Goal: Information Seeking & Learning: Learn about a topic

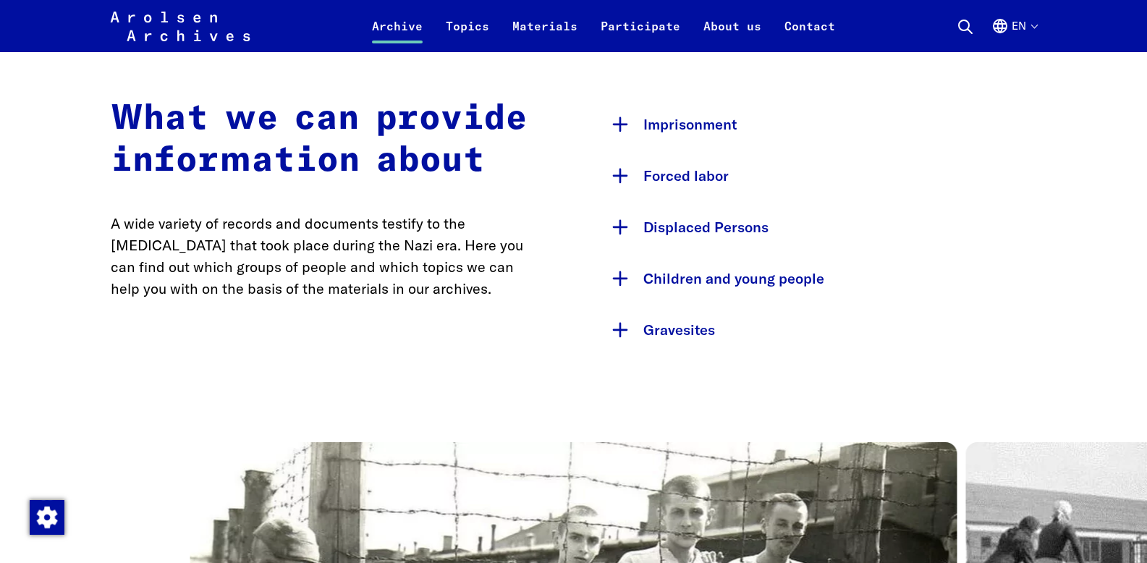
scroll to position [737, 0]
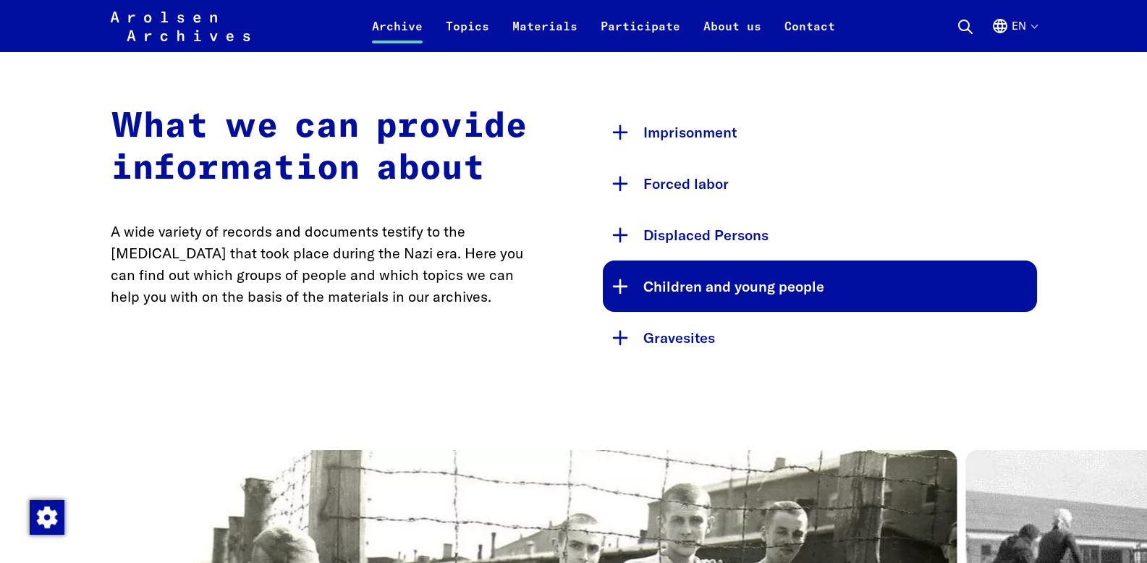
click at [624, 284] on button "Children and young people" at bounding box center [820, 285] width 434 height 51
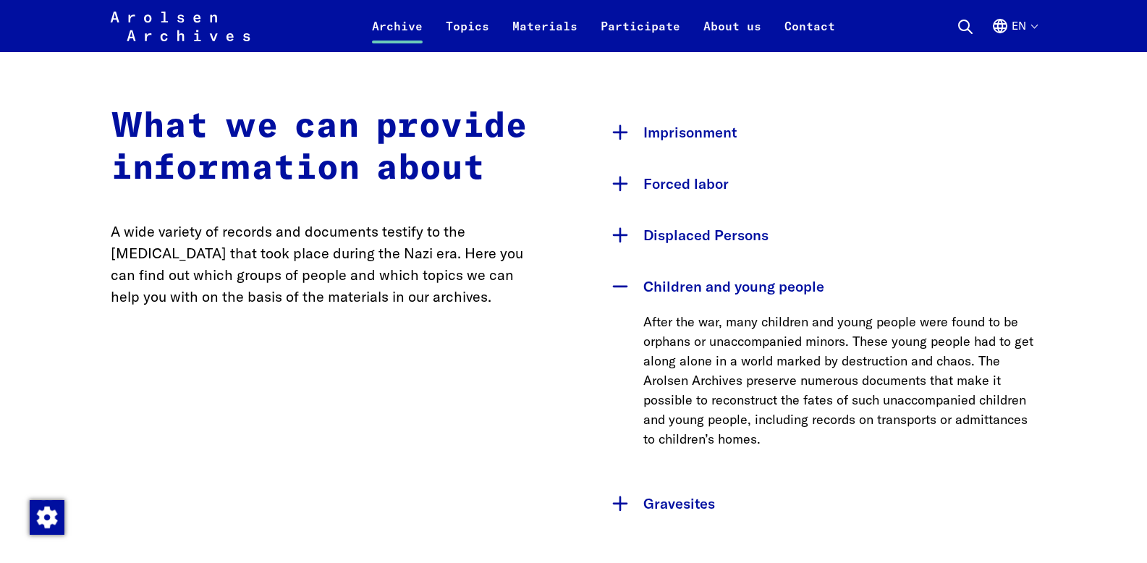
click at [615, 281] on button "Children and young people" at bounding box center [820, 285] width 434 height 51
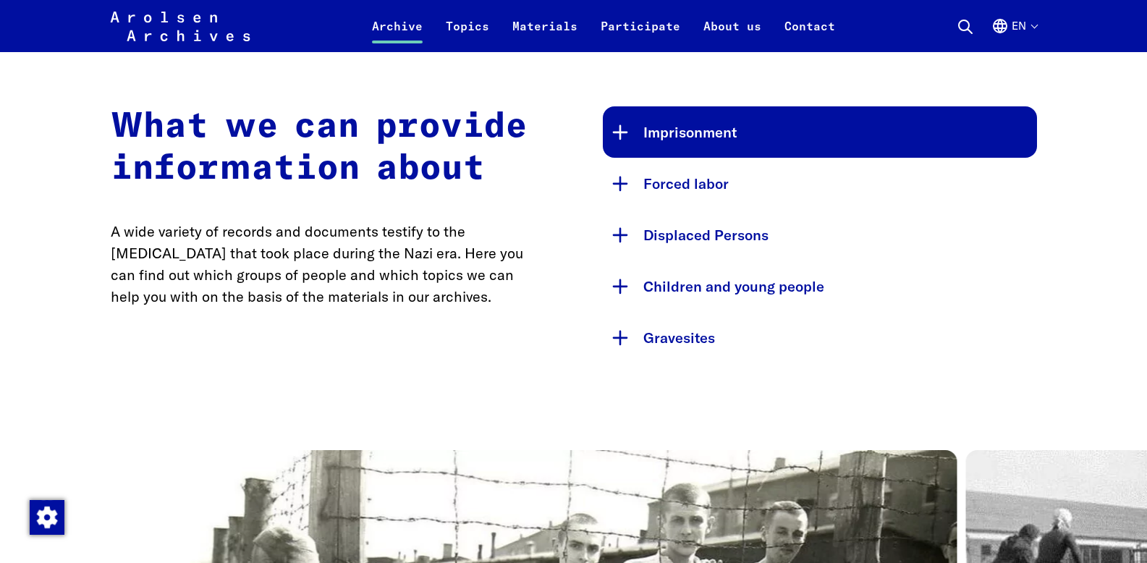
click at [617, 127] on button "Imprisonment" at bounding box center [820, 131] width 434 height 51
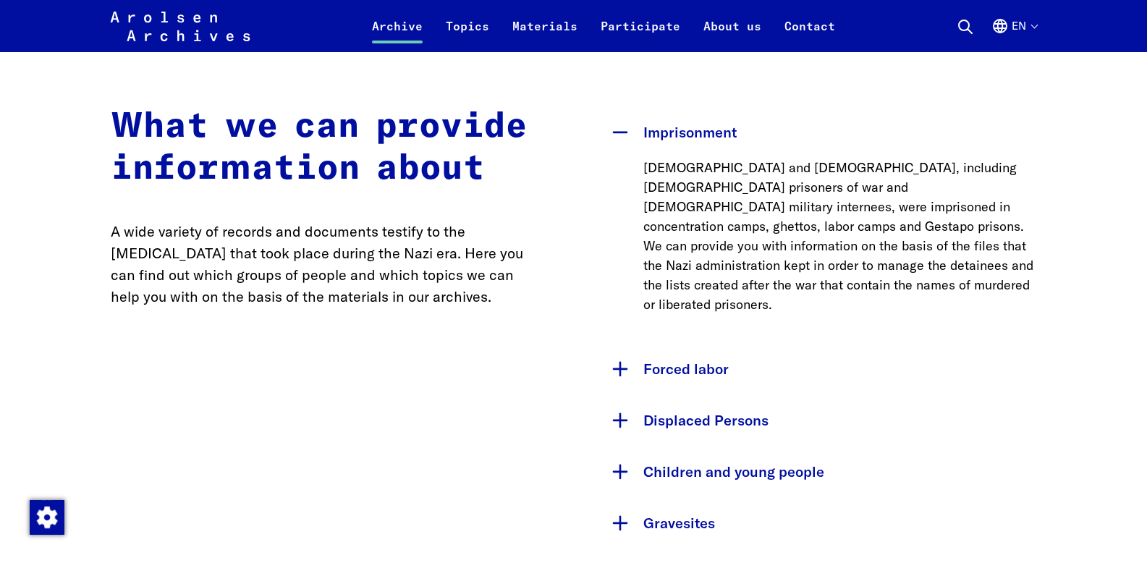
click at [617, 130] on button "Imprisonment" at bounding box center [820, 131] width 434 height 51
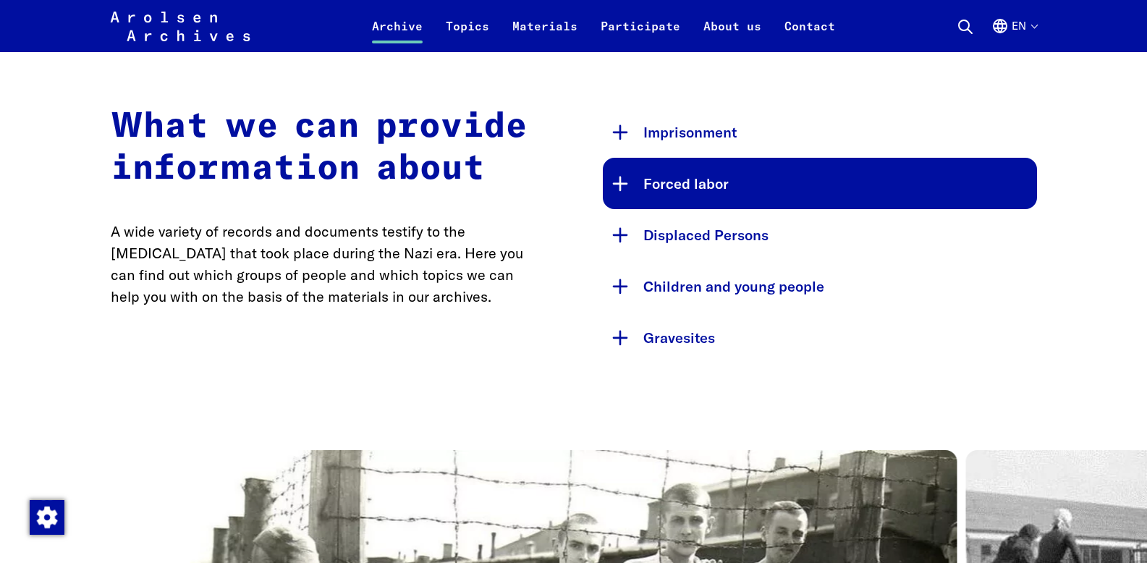
click at [617, 174] on button "Forced labor" at bounding box center [820, 183] width 434 height 51
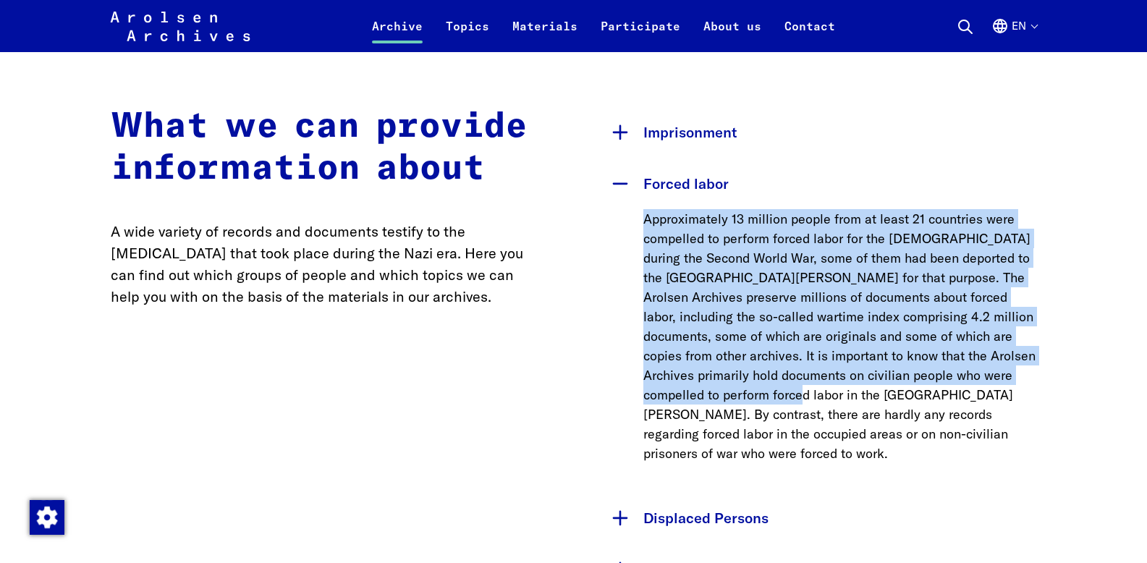
drag, startPoint x: 643, startPoint y: 216, endPoint x: 843, endPoint y: 400, distance: 271.4
click at [843, 400] on p "Approximately 13 million people from at least 21 countries were compelled to pe…" at bounding box center [840, 336] width 394 height 254
click at [843, 398] on p "Approximately 13 million people from at least 21 countries were compelled to pe…" at bounding box center [840, 336] width 394 height 254
drag, startPoint x: 843, startPoint y: 398, endPoint x: 643, endPoint y: 216, distance: 271.0
click at [643, 216] on p "Approximately 13 million people from at least 21 countries were compelled to pe…" at bounding box center [840, 336] width 394 height 254
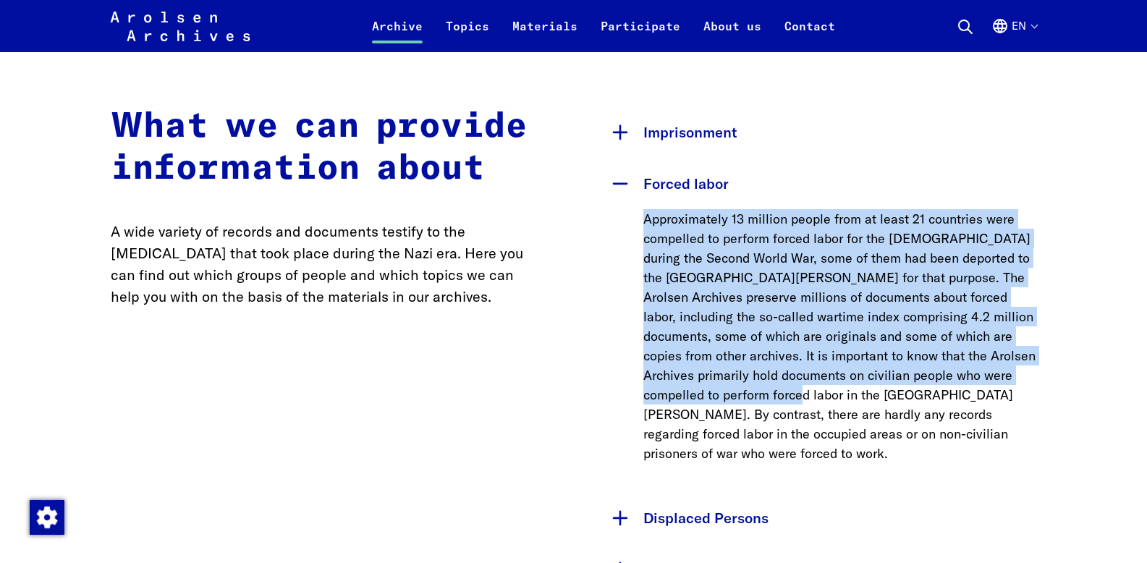
copy p "Approximately 13 million people from at least 21 countries were compelled to pe…"
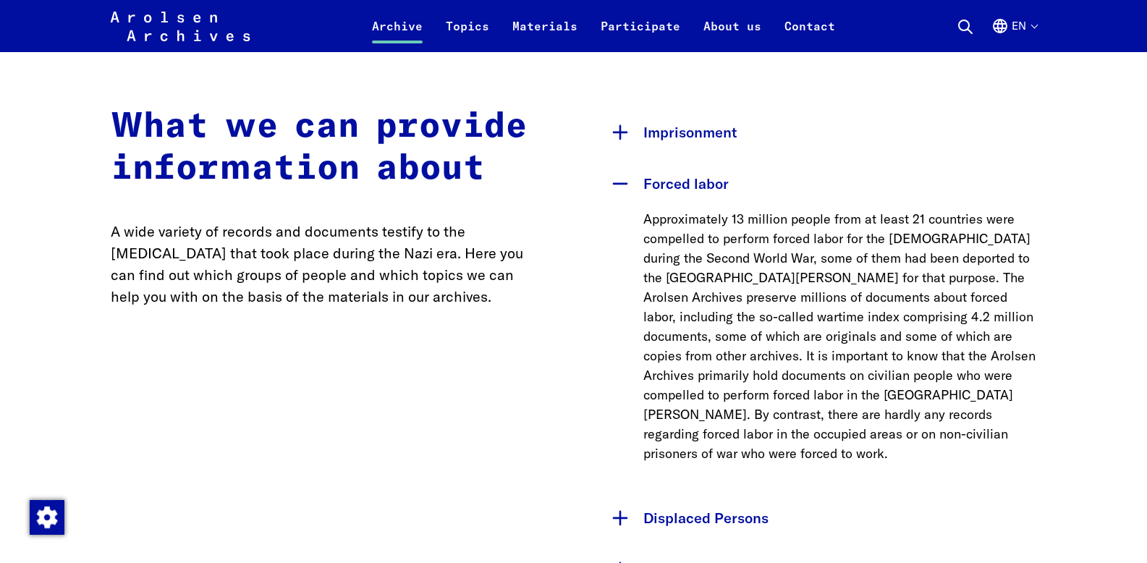
click at [322, 501] on div "What we can provide information about A wide variety of records and documents t…" at bounding box center [328, 376] width 434 height 540
